Goal: Navigation & Orientation: Find specific page/section

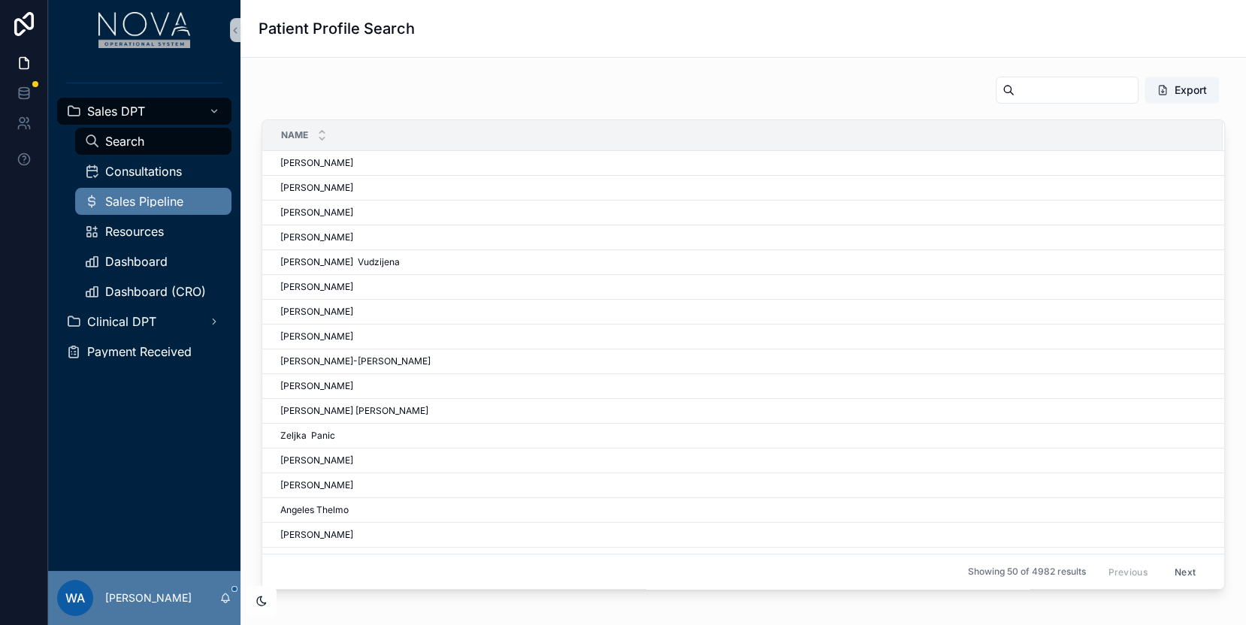
click at [151, 207] on div "Sales Pipeline" at bounding box center [153, 201] width 138 height 24
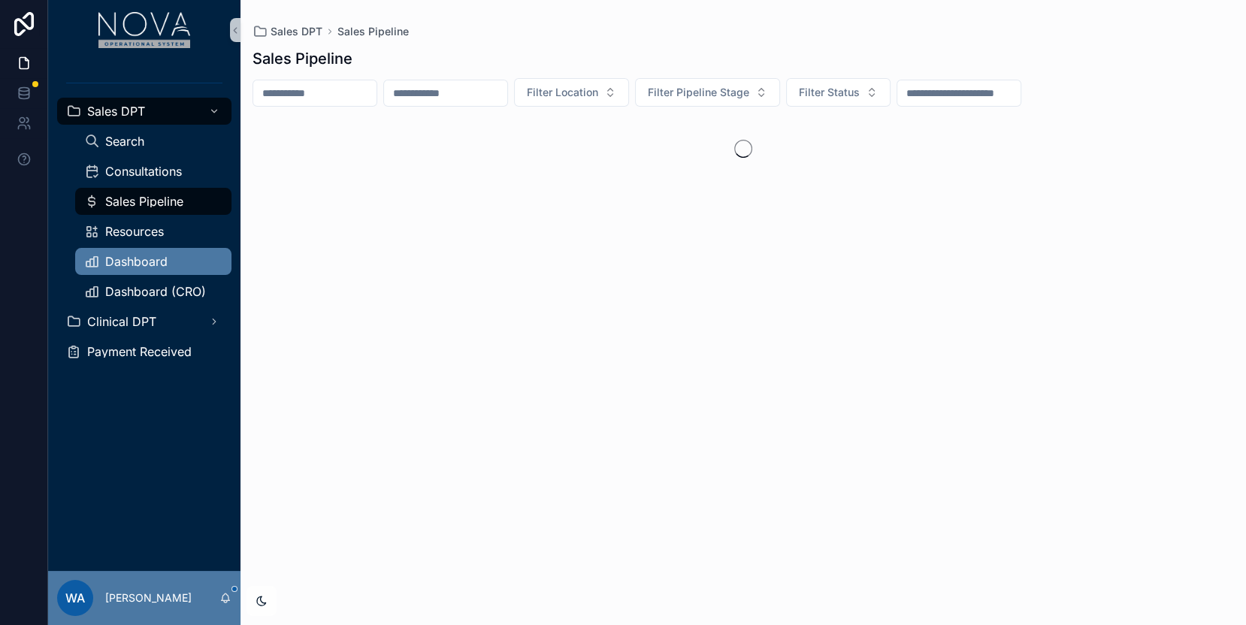
click at [153, 250] on div "Dashboard" at bounding box center [153, 261] width 138 height 24
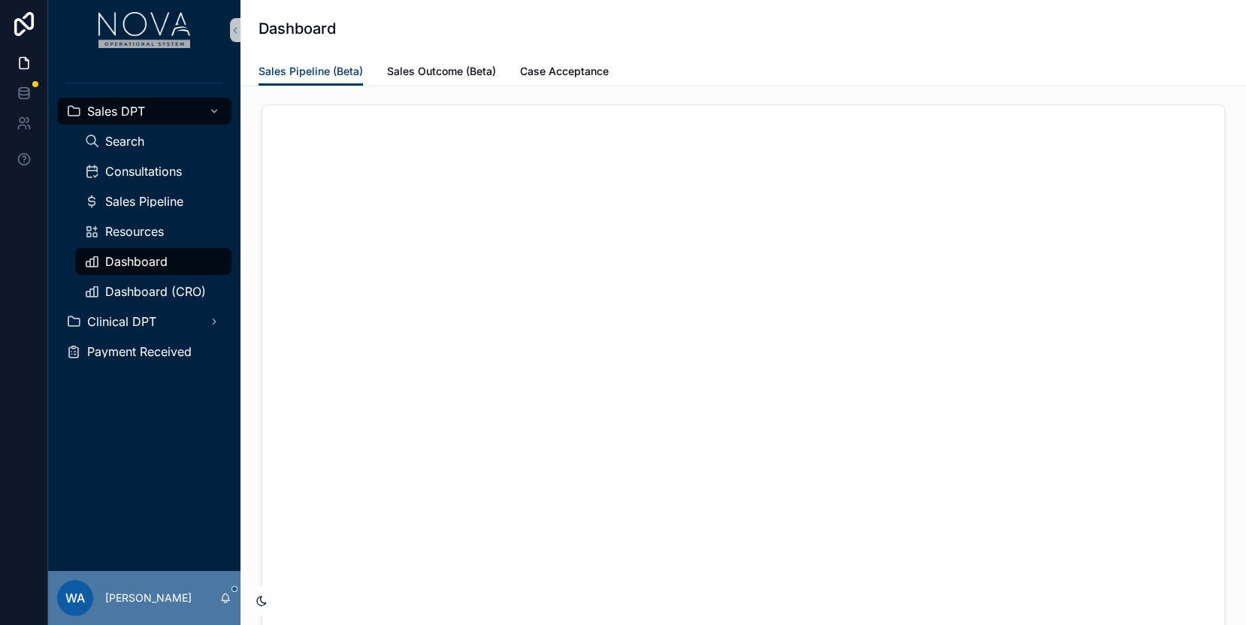
click at [153, 275] on div "Dashboard" at bounding box center [153, 261] width 174 height 30
click at [148, 292] on span "Dashboard (CRO)" at bounding box center [155, 292] width 101 height 12
